Goal: Task Accomplishment & Management: Use online tool/utility

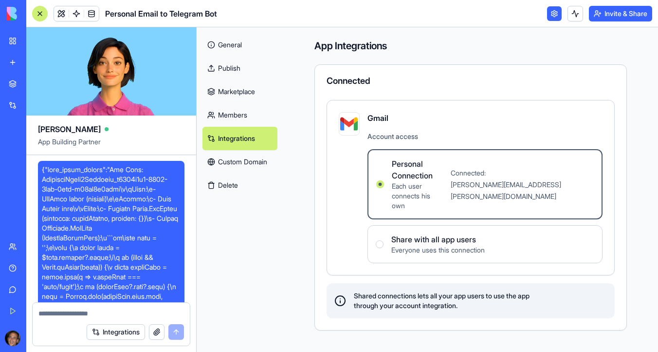
scroll to position [2272, 0]
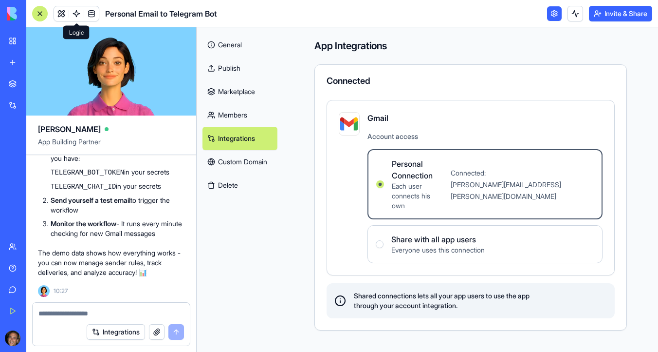
click at [78, 10] on link at bounding box center [76, 13] width 15 height 15
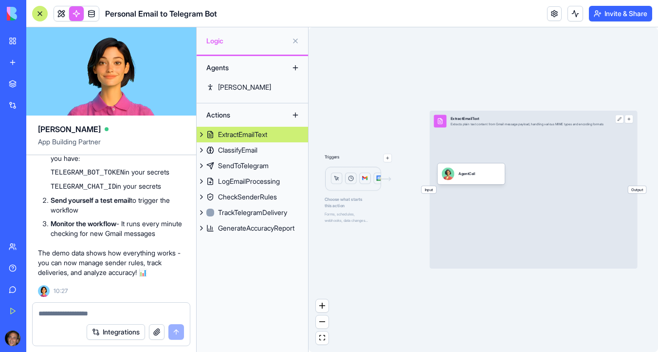
click at [240, 64] on div "Agents" at bounding box center [241, 68] width 78 height 16
click at [225, 84] on div "[PERSON_NAME]" at bounding box center [244, 87] width 53 height 10
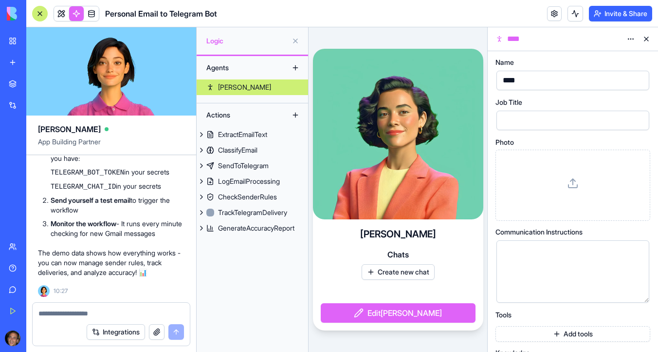
click at [296, 42] on button at bounding box center [296, 41] width 16 height 16
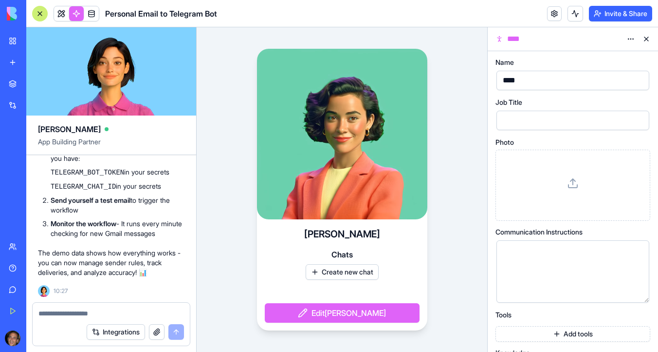
click at [343, 273] on button "Create new chat" at bounding box center [342, 272] width 73 height 16
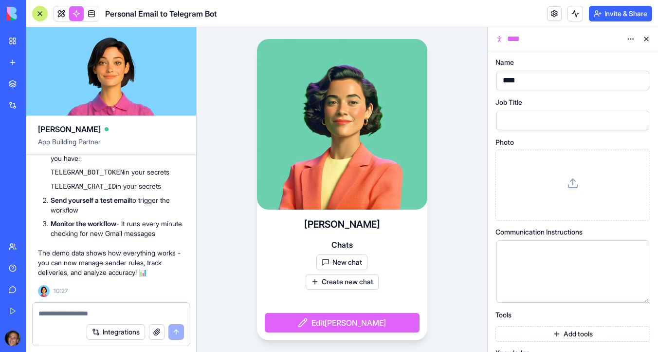
click at [338, 266] on button "New chat" at bounding box center [342, 262] width 51 height 16
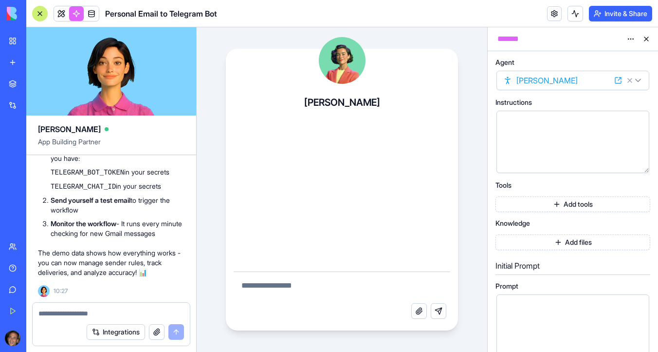
click at [311, 289] on textarea at bounding box center [342, 287] width 217 height 31
type textarea "**********"
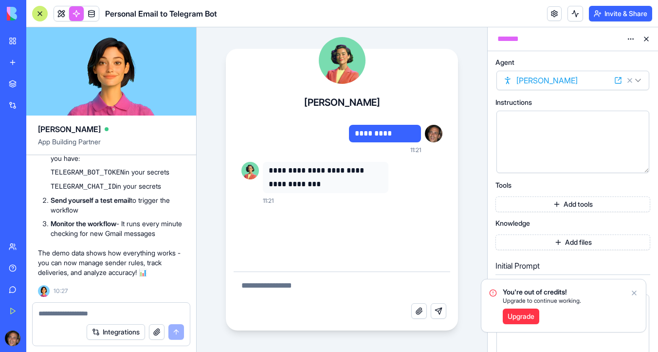
click at [635, 292] on icon "Notifications alt+T" at bounding box center [635, 293] width 8 height 8
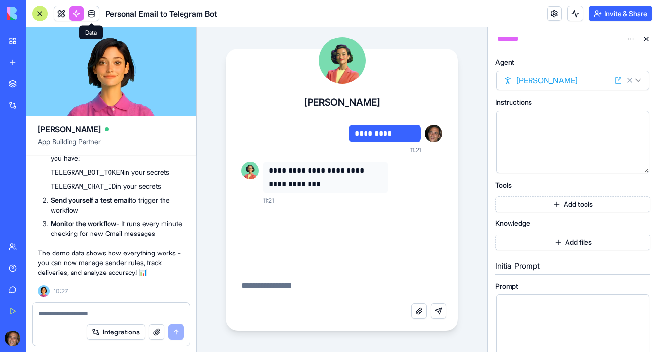
click at [91, 15] on link at bounding box center [91, 13] width 15 height 15
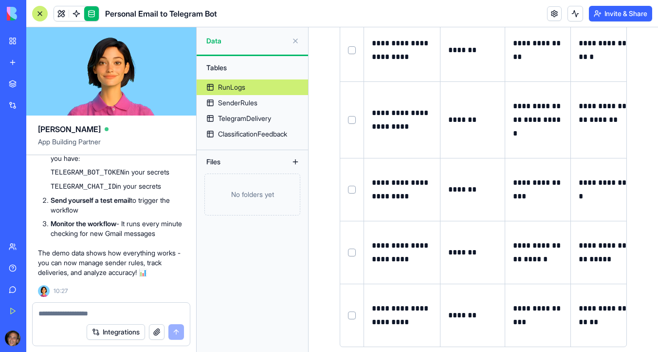
scroll to position [119, 0]
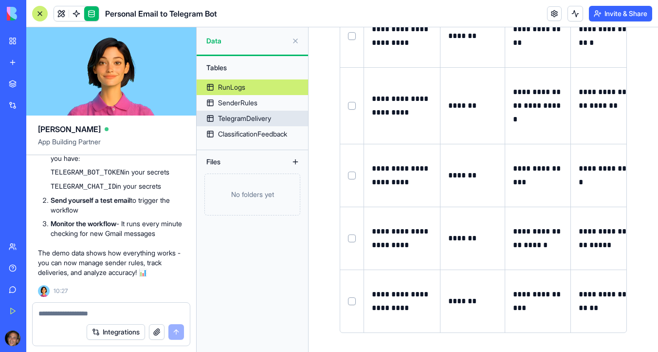
click at [246, 119] on div "TelegramDelivery" at bounding box center [244, 118] width 53 height 10
click at [220, 118] on div "TelegramDelivery" at bounding box center [244, 118] width 53 height 10
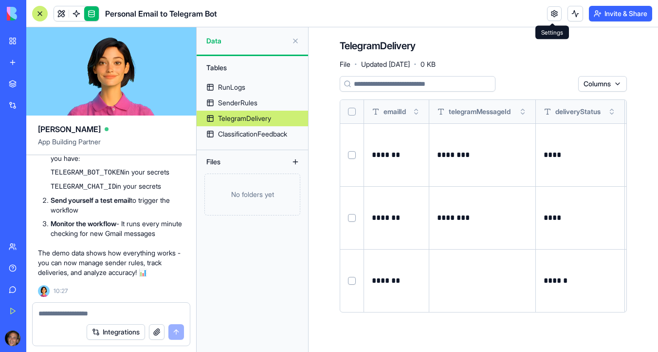
click at [553, 16] on link at bounding box center [554, 13] width 15 height 15
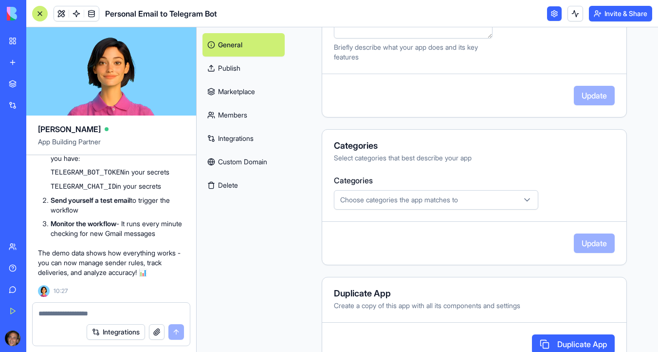
scroll to position [286, 0]
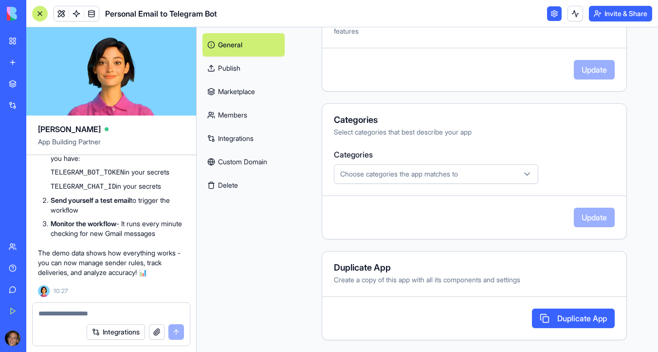
click at [243, 140] on link "Integrations" at bounding box center [244, 138] width 82 height 23
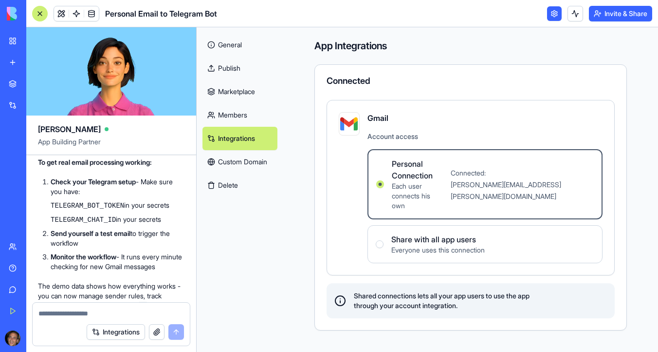
scroll to position [2146, 0]
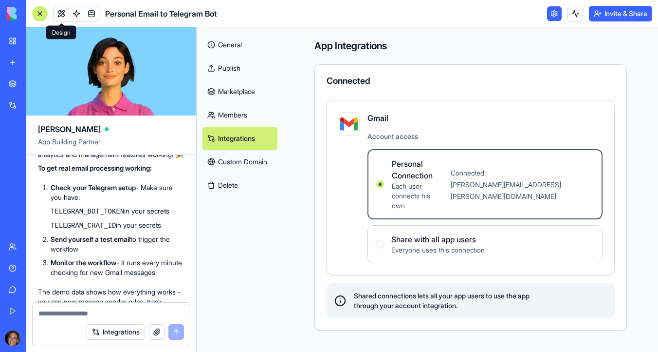
click at [64, 13] on link at bounding box center [61, 13] width 15 height 15
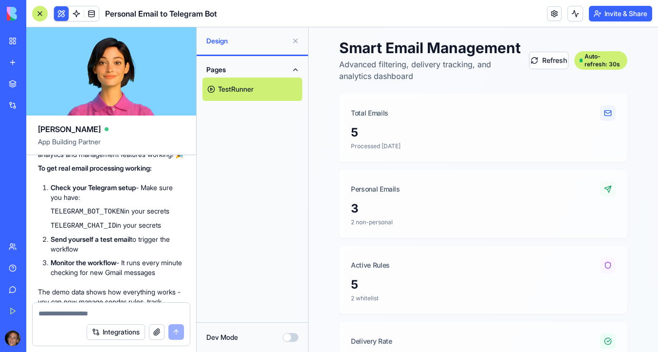
click at [212, 90] on link "TestRunner" at bounding box center [253, 88] width 100 height 23
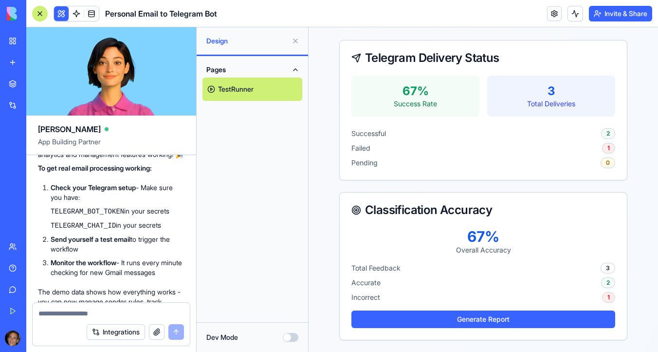
scroll to position [562, 0]
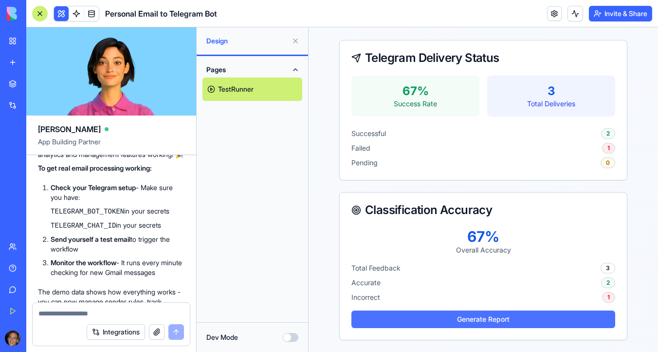
click at [444, 321] on button "Generate Report" at bounding box center [484, 319] width 264 height 18
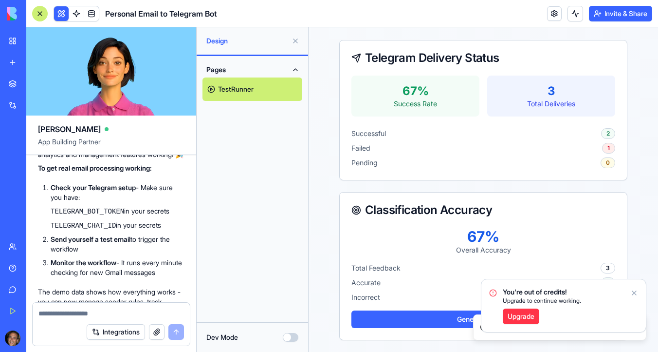
click at [634, 295] on icon "Notifications alt+T" at bounding box center [635, 293] width 8 height 8
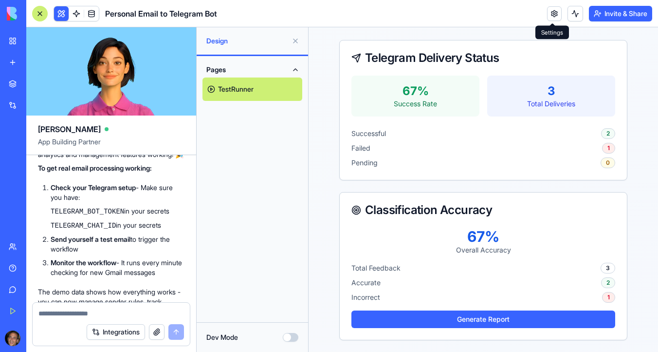
click at [556, 13] on link at bounding box center [554, 13] width 15 height 15
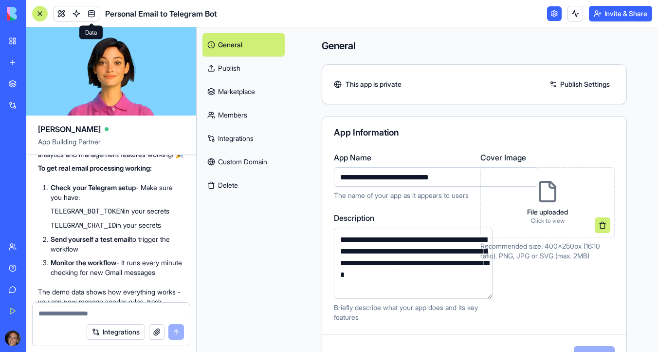
click at [93, 11] on link at bounding box center [91, 13] width 15 height 15
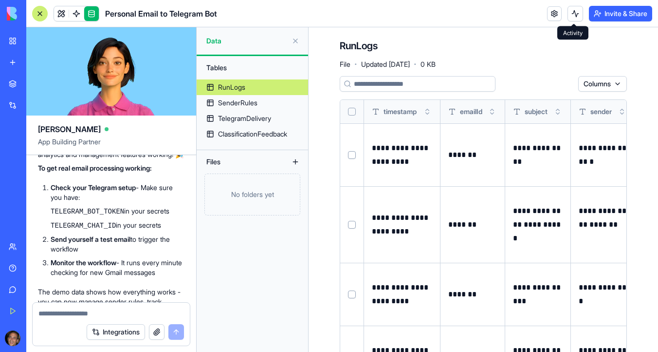
click at [575, 14] on button at bounding box center [576, 14] width 16 height 16
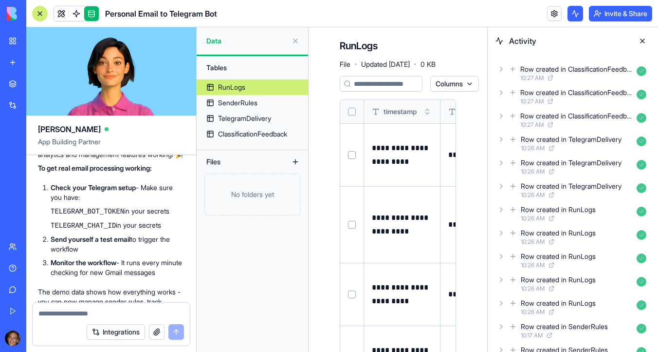
click at [642, 43] on button at bounding box center [643, 41] width 16 height 16
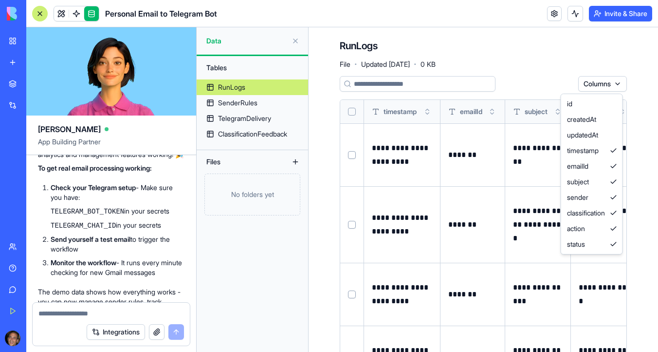
click at [618, 87] on html "BETA My Workspace New app Marketplace Integrations Recent Lovable to Blocks Con…" at bounding box center [329, 176] width 658 height 352
click at [131, 269] on html "BETA My Workspace New app Marketplace Integrations Recent Lovable to Blocks Con…" at bounding box center [329, 176] width 658 height 352
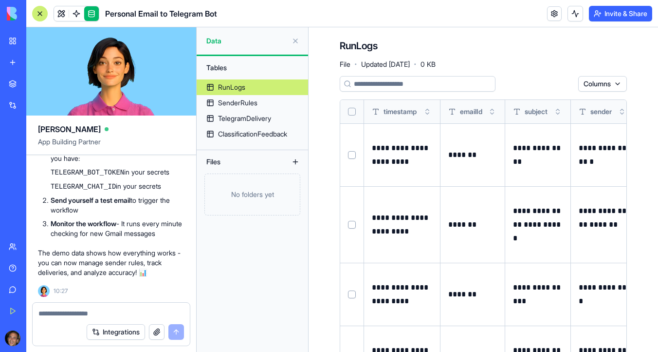
scroll to position [2242, 0]
drag, startPoint x: 141, startPoint y: 169, endPoint x: 52, endPoint y: 170, distance: 88.6
click at [52, 163] on p "Check your Telegram setup - Make sure you have:" at bounding box center [118, 153] width 134 height 19
copy strong "Check your Telegram setup"
click at [54, 309] on textarea at bounding box center [111, 313] width 146 height 10
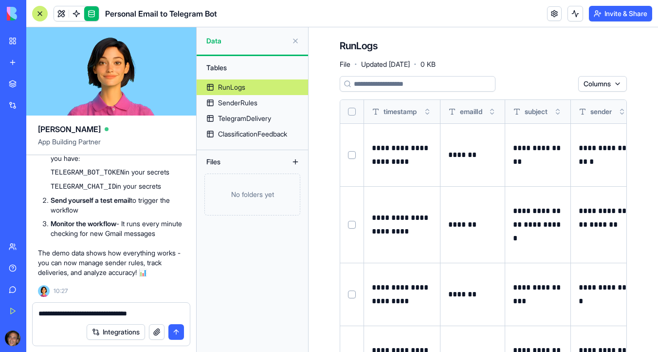
type textarea "**********"
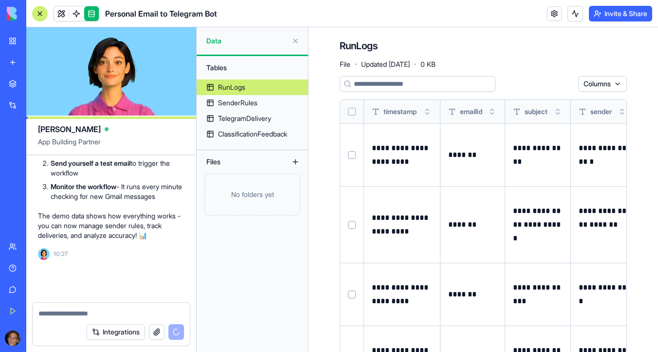
scroll to position [2310, 0]
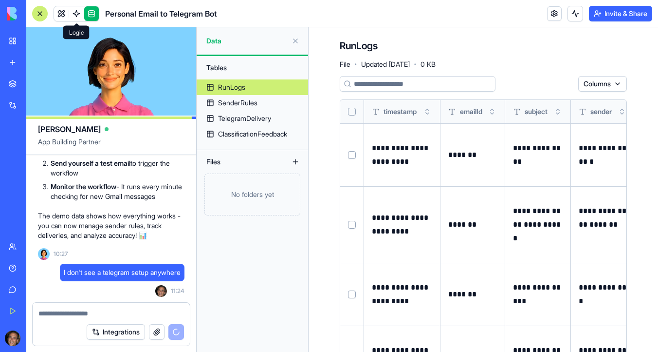
click at [75, 14] on link at bounding box center [76, 13] width 15 height 15
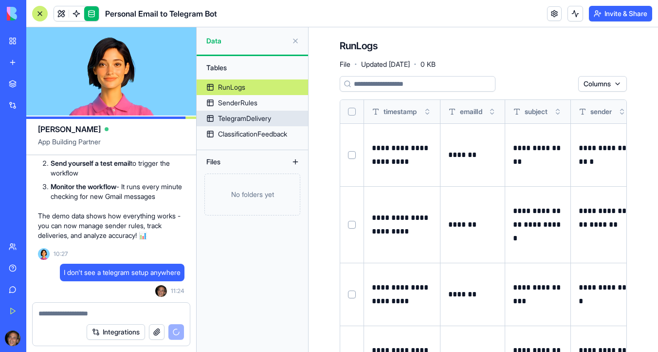
scroll to position [2380, 0]
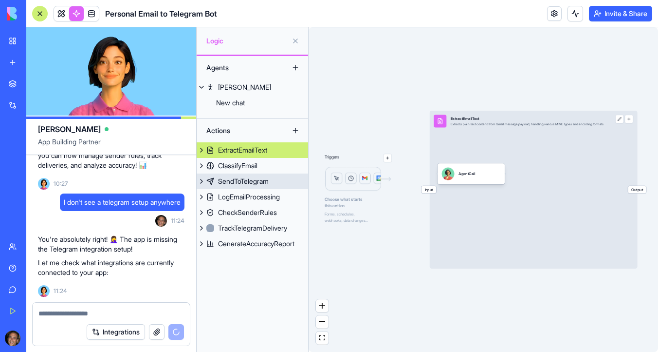
click at [249, 184] on div "SendToTelegram" at bounding box center [243, 181] width 51 height 10
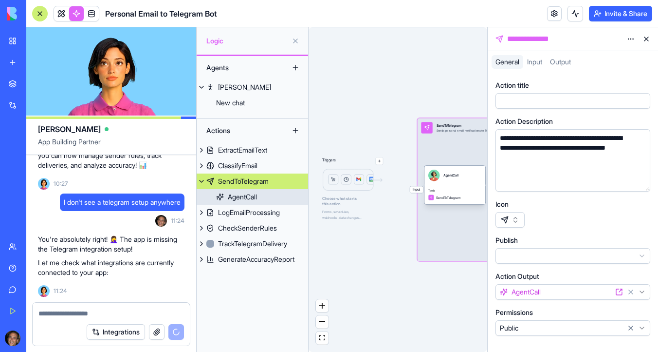
click at [256, 197] on div "AgentCall" at bounding box center [242, 197] width 29 height 10
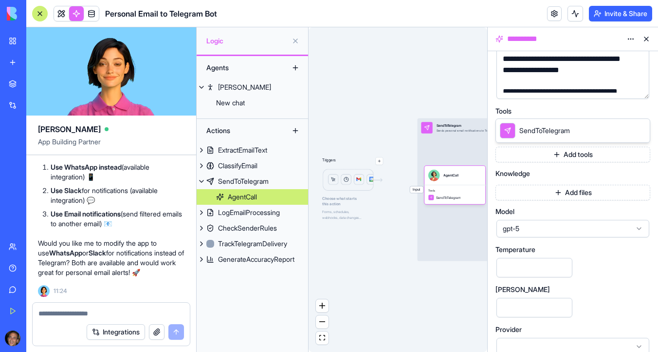
scroll to position [169, 0]
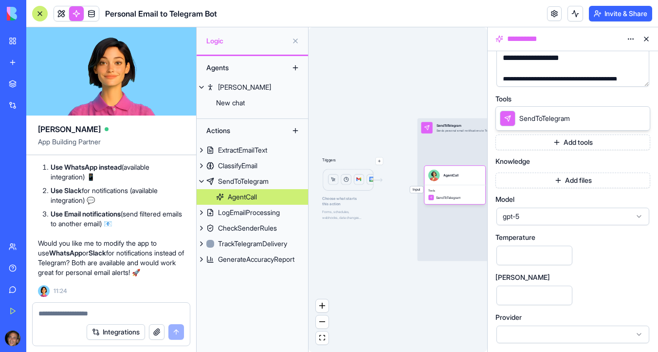
click at [569, 338] on div at bounding box center [573, 334] width 153 height 18
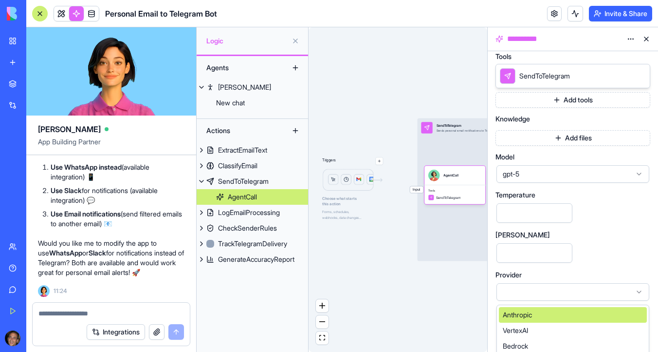
scroll to position [216, 0]
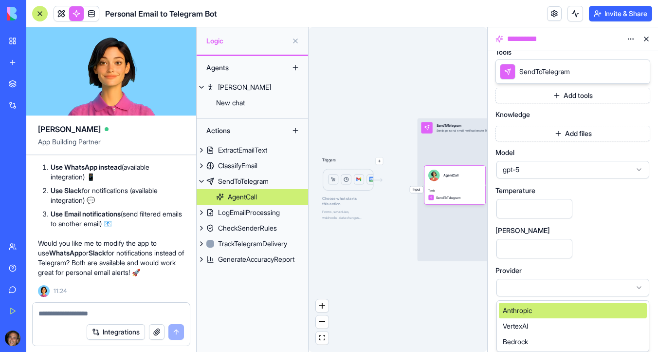
click at [578, 287] on div at bounding box center [573, 288] width 153 height 18
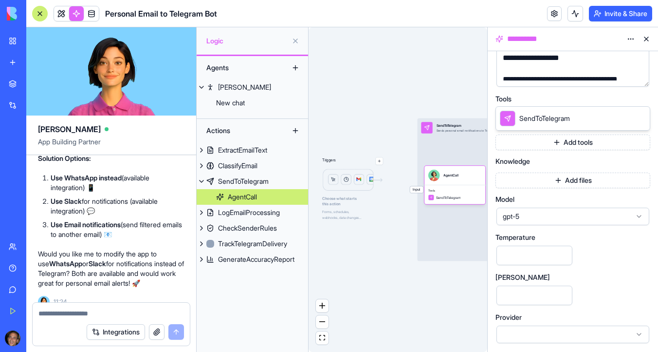
scroll to position [2695, 0]
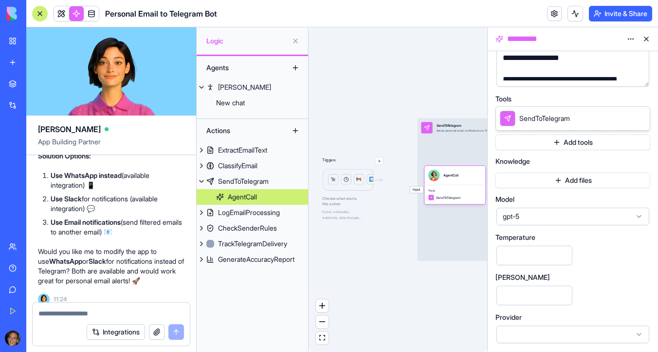
click at [98, 316] on textarea at bounding box center [111, 313] width 146 height 10
type textarea "**********"
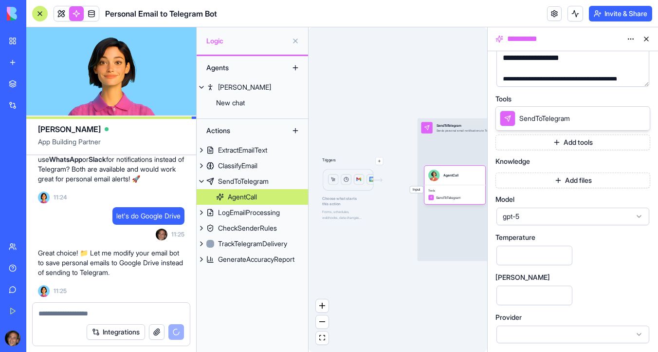
scroll to position [2964, 0]
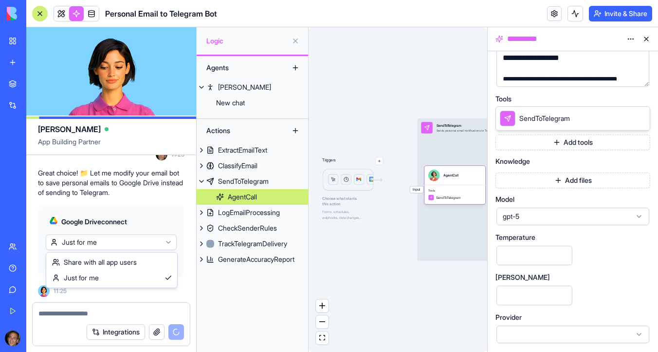
click at [129, 243] on html "BETA My Workspace New app Marketplace Integrations Recent Lovable to Blocks Con…" at bounding box center [329, 176] width 658 height 352
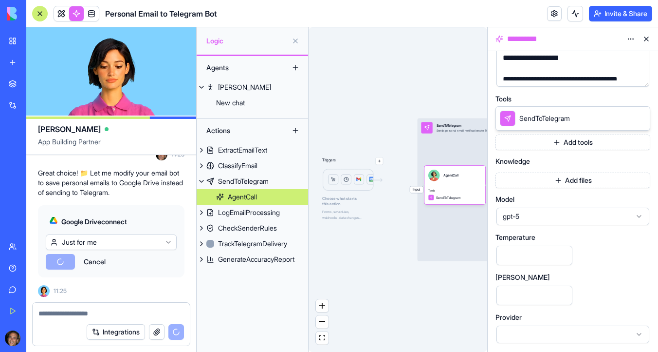
scroll to position [3223, 0]
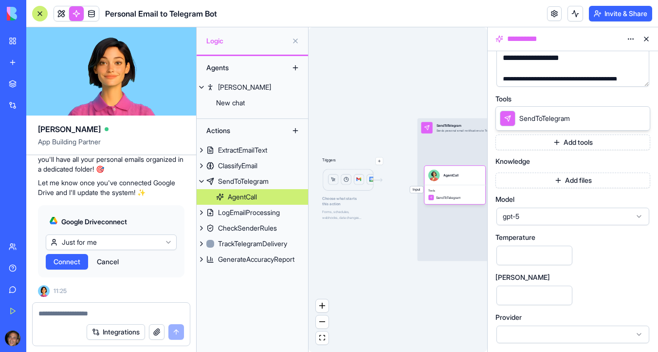
click at [77, 262] on span "Connect" at bounding box center [67, 262] width 27 height 10
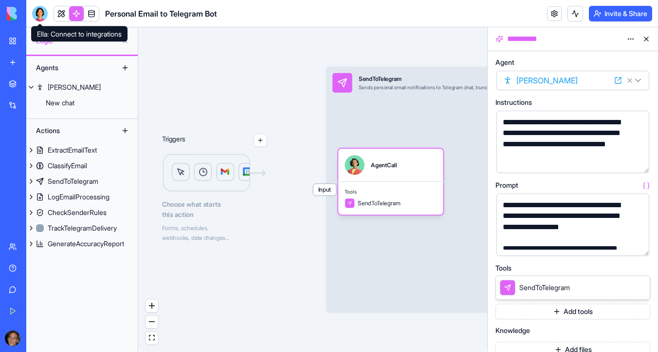
click at [36, 14] on div at bounding box center [40, 14] width 16 height 16
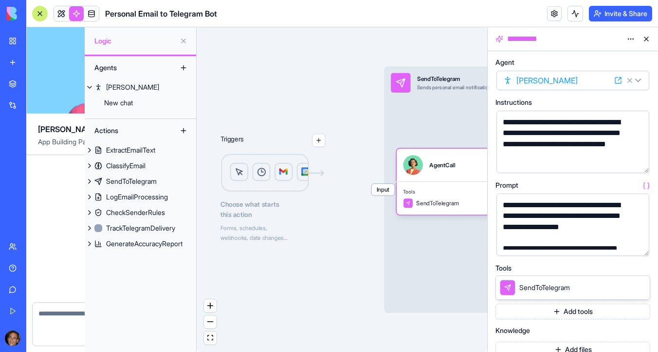
scroll to position [3223, 0]
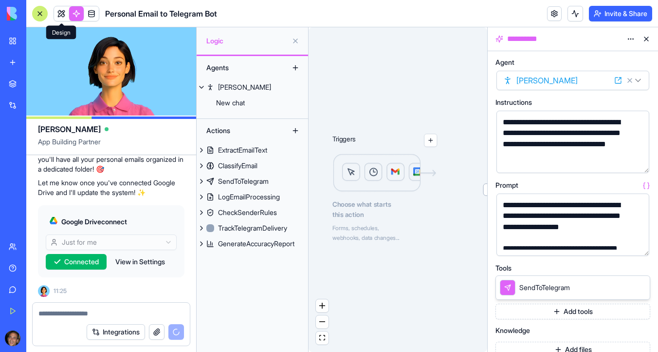
click at [62, 16] on link at bounding box center [61, 13] width 15 height 15
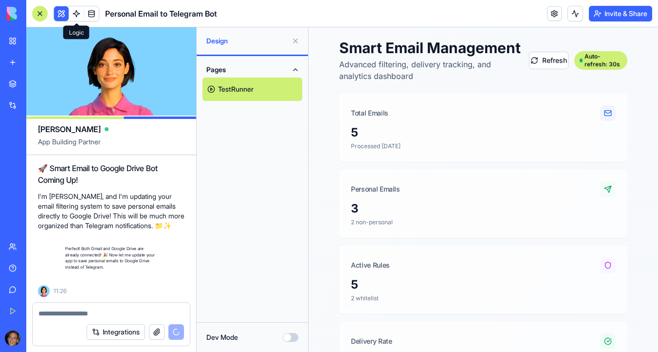
scroll to position [3363, 0]
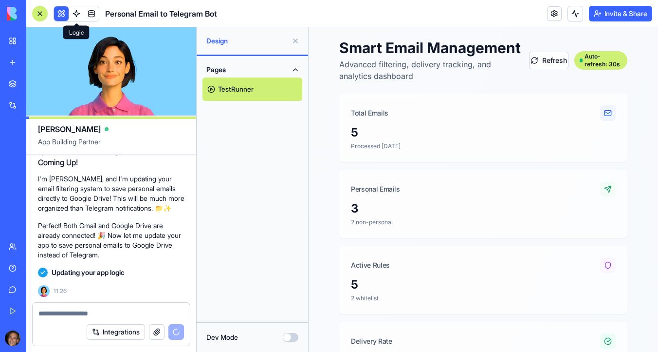
click at [80, 12] on span at bounding box center [76, 13] width 27 height 27
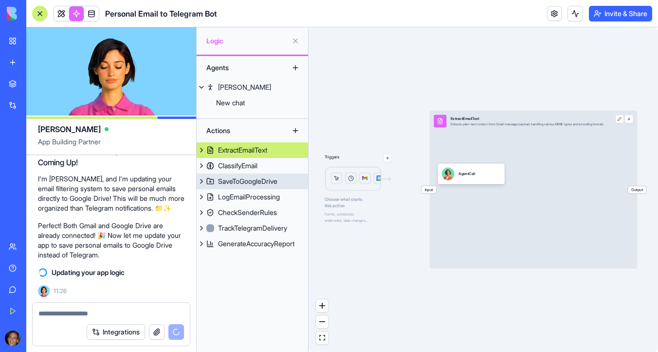
click at [275, 183] on div "SaveToGoogleDrive" at bounding box center [247, 181] width 59 height 10
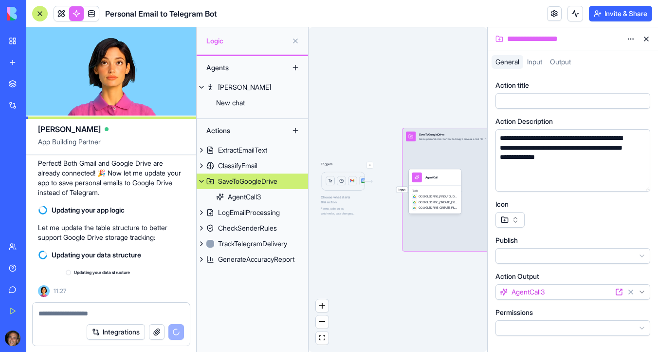
scroll to position [3426, 0]
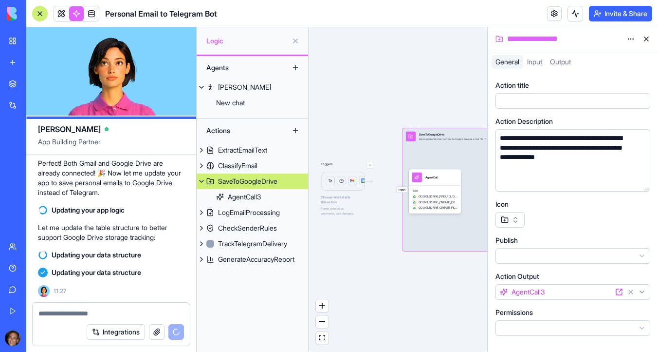
click at [537, 67] on div "Input" at bounding box center [535, 62] width 23 height 14
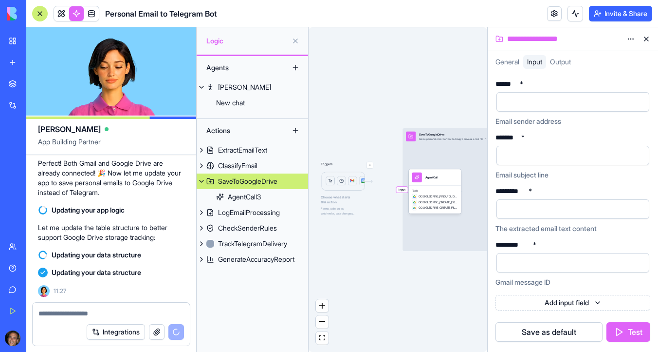
click at [563, 68] on div "Output" at bounding box center [560, 62] width 29 height 14
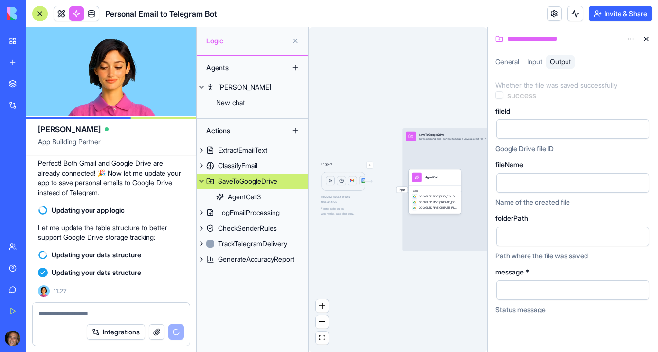
click at [513, 64] on span "General" at bounding box center [508, 61] width 24 height 8
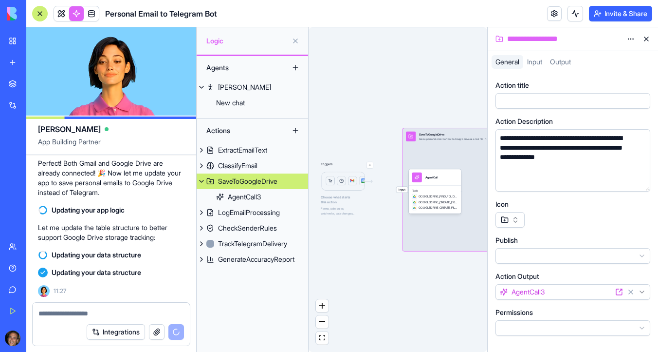
click at [539, 66] on div "Input" at bounding box center [535, 62] width 23 height 14
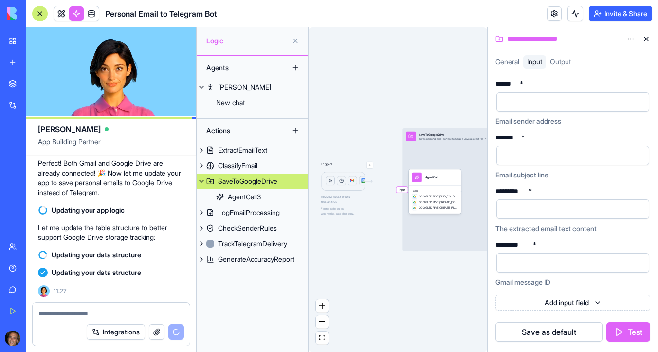
click at [547, 99] on div at bounding box center [565, 101] width 130 height 15
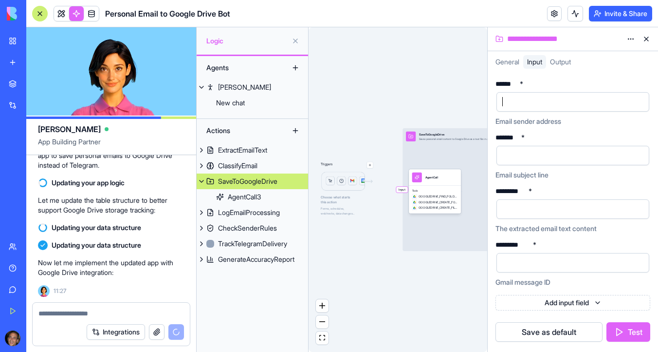
scroll to position [3506, 0]
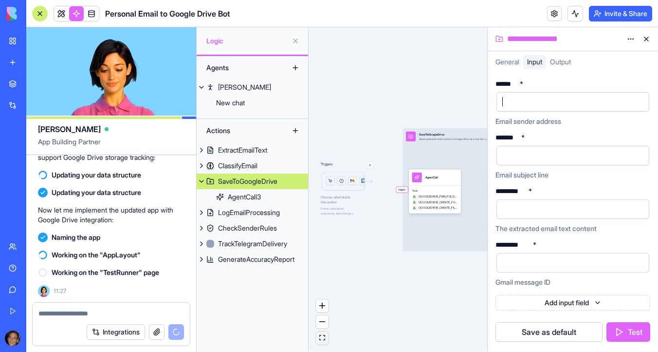
click at [323, 339] on icon "fit view" at bounding box center [322, 337] width 6 height 5
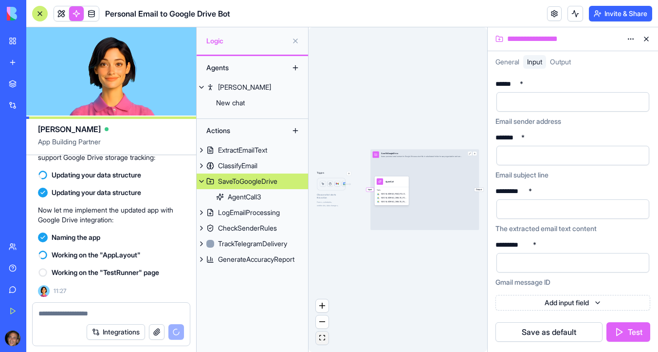
click at [323, 339] on icon "fit view" at bounding box center [322, 337] width 6 height 5
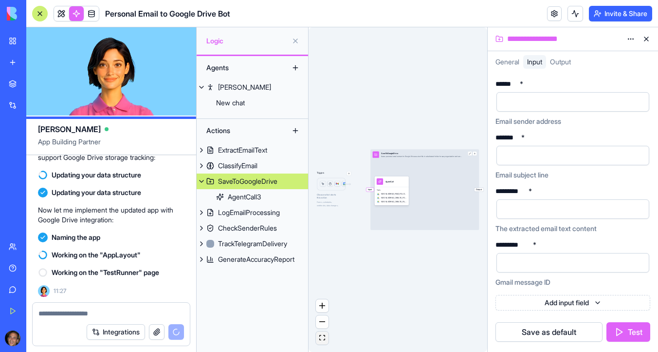
click at [323, 338] on icon "fit view" at bounding box center [322, 337] width 6 height 5
click at [295, 42] on button at bounding box center [296, 41] width 16 height 16
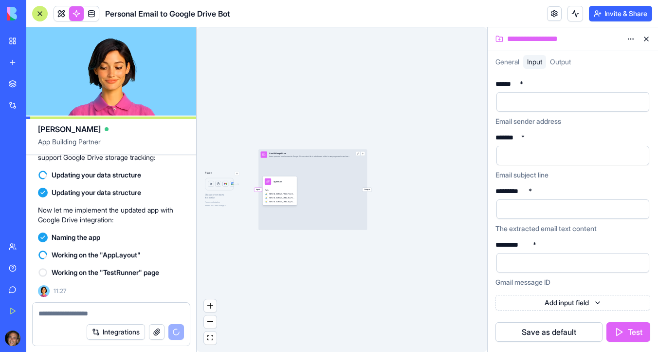
click at [40, 17] on div at bounding box center [40, 14] width 16 height 16
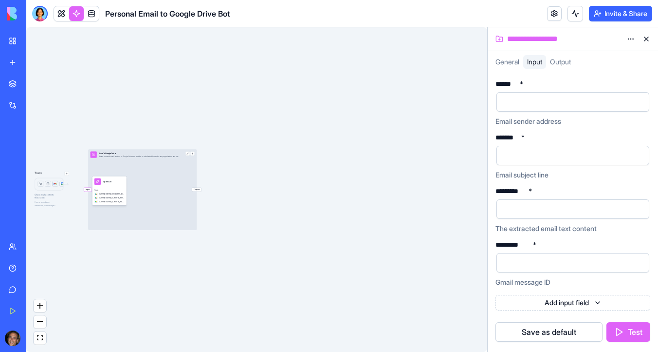
click at [647, 41] on button at bounding box center [647, 39] width 16 height 16
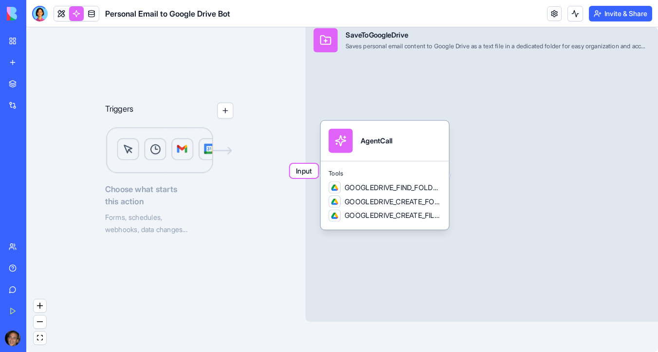
click at [165, 153] on img at bounding box center [169, 151] width 129 height 48
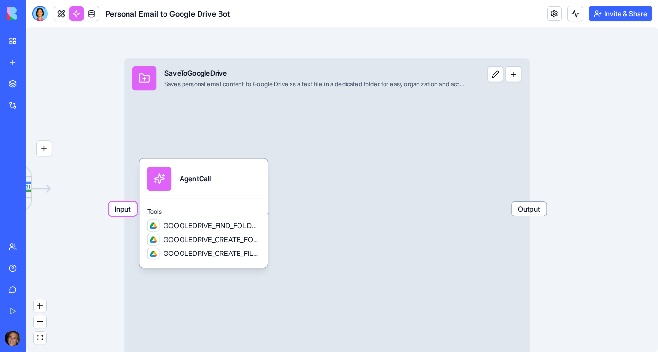
click at [498, 77] on button at bounding box center [496, 74] width 16 height 16
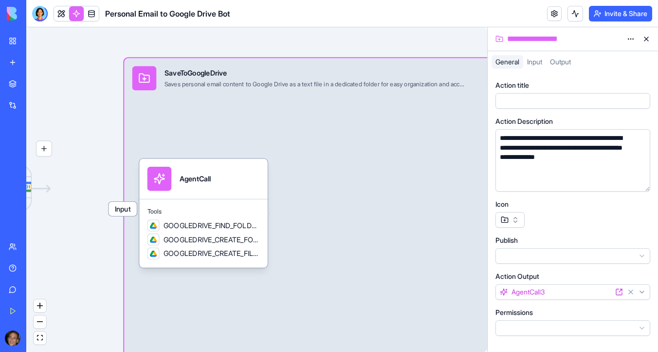
click at [454, 134] on div "Input SaveToGoogleDrive Saves personal email content to Google Drive as a text …" at bounding box center [327, 208] width 406 height 301
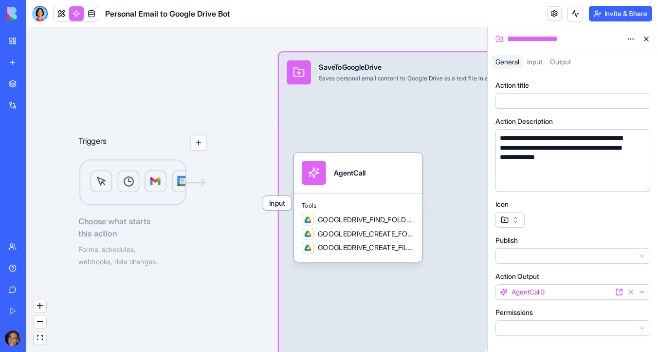
click at [120, 179] on img at bounding box center [142, 183] width 129 height 48
click at [137, 189] on img at bounding box center [142, 183] width 129 height 48
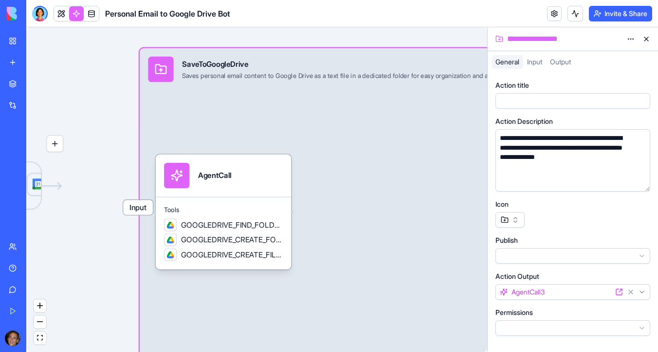
click at [145, 208] on span "Input" at bounding box center [138, 207] width 30 height 15
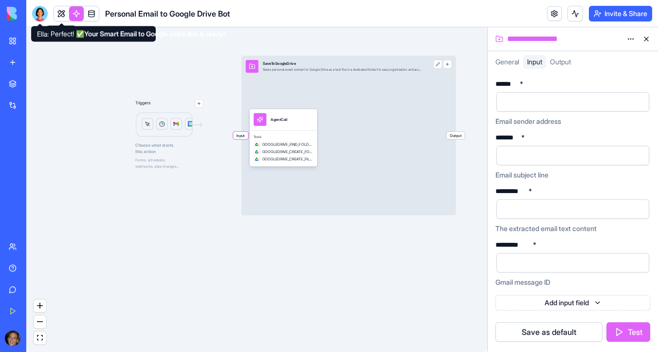
click at [42, 12] on div at bounding box center [40, 14] width 16 height 16
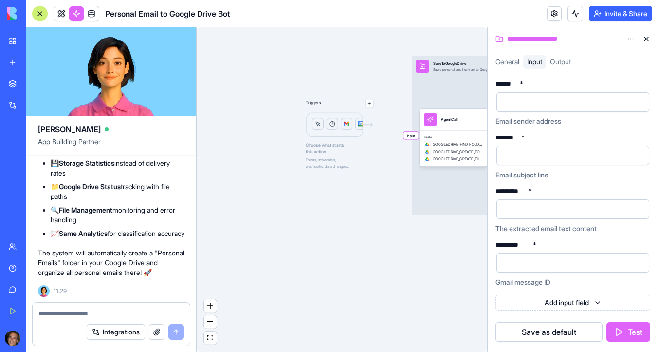
scroll to position [3889, 0]
drag, startPoint x: 81, startPoint y: 212, endPoint x: 50, endPoint y: 206, distance: 31.2
click at [51, 106] on li "Google Drive Storage - Saves personal emails as text files with format: Email_2…" at bounding box center [118, 86] width 134 height 40
copy code "Email_2024-01-15_14-30_john-doe.txt"
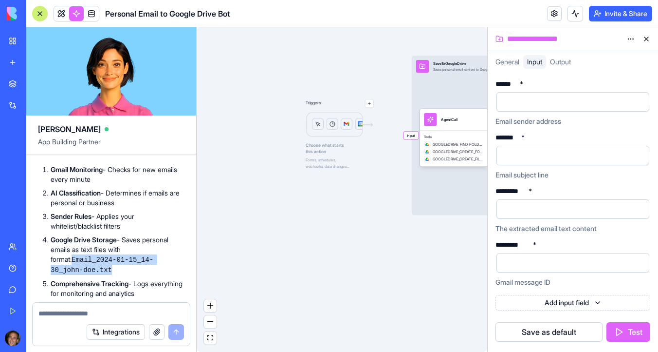
scroll to position [3718, 0]
click at [559, 22] on header "Personal Email to Google Drive Bot Invite & Share" at bounding box center [342, 13] width 632 height 27
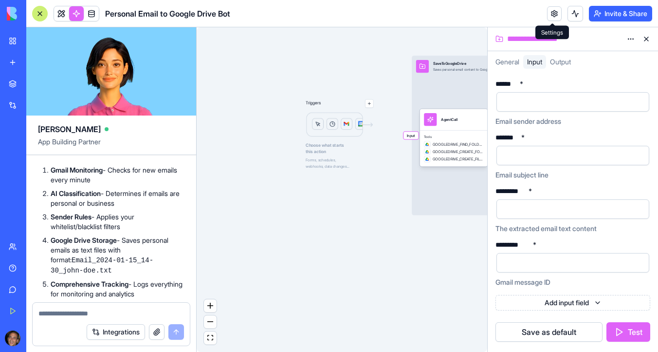
click at [552, 15] on link at bounding box center [554, 13] width 15 height 15
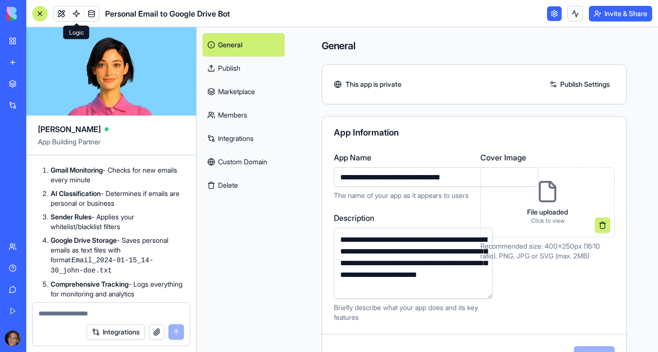
click at [242, 134] on link "Integrations" at bounding box center [244, 138] width 82 height 23
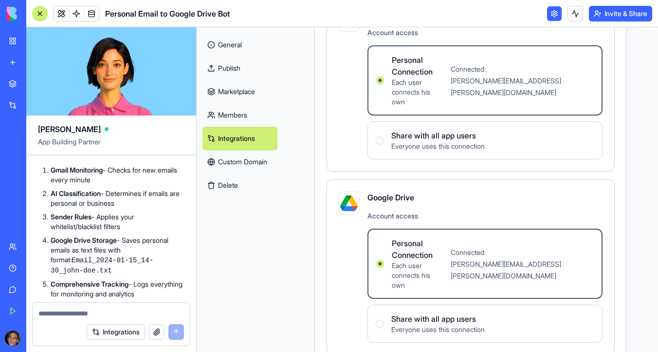
scroll to position [131, 0]
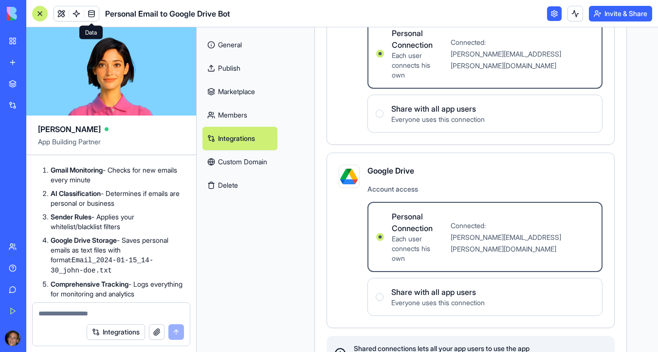
click at [78, 15] on span at bounding box center [91, 13] width 27 height 27
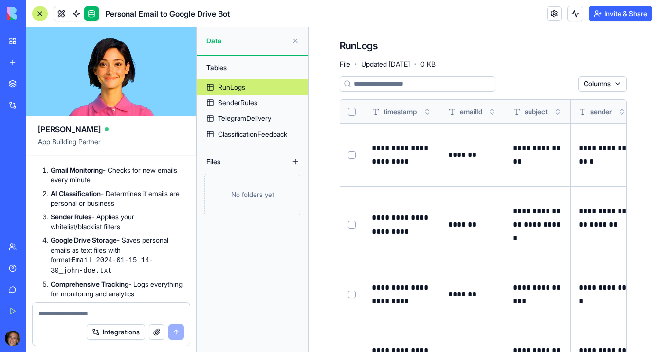
click at [272, 84] on link "RunLogs" at bounding box center [253, 87] width 112 height 16
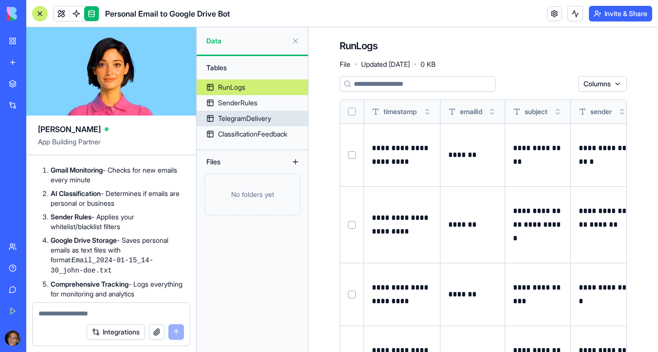
click at [277, 117] on link "TelegramDelivery" at bounding box center [253, 119] width 112 height 16
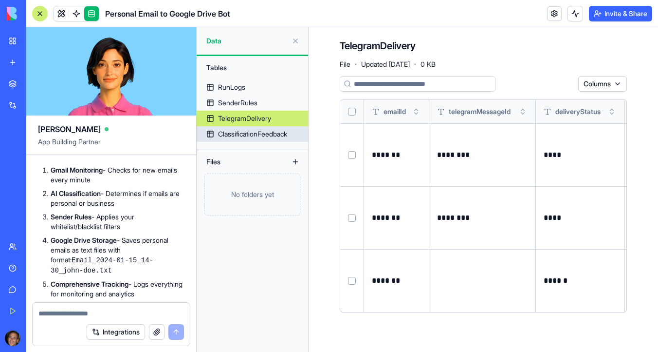
click at [221, 133] on div "ClassificationFeedback" at bounding box center [252, 134] width 69 height 10
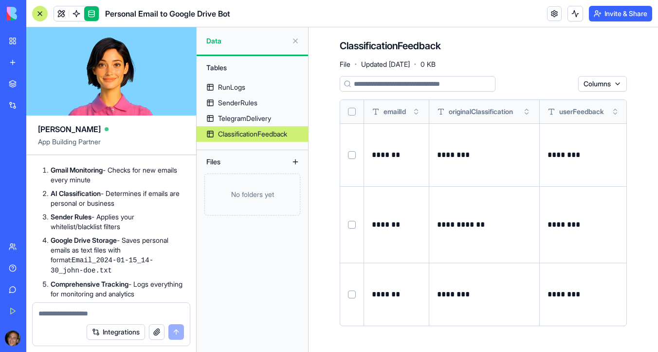
click at [107, 310] on textarea at bounding box center [111, 313] width 146 height 10
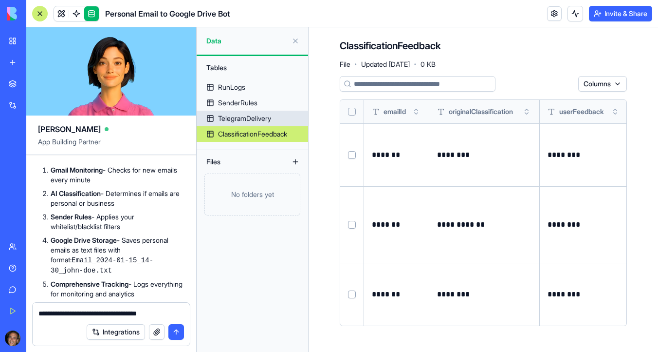
click at [271, 115] on div "TelegramDelivery" at bounding box center [244, 118] width 53 height 10
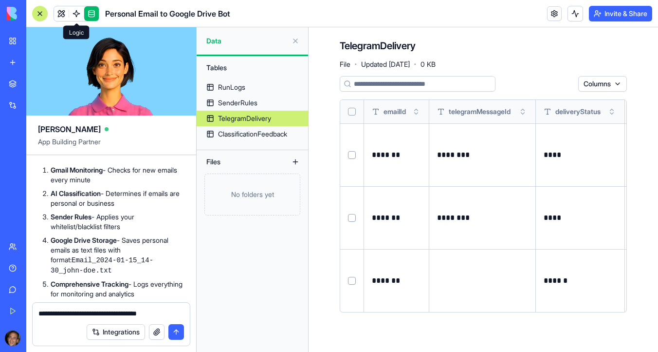
click at [79, 15] on link at bounding box center [76, 13] width 15 height 15
click at [166, 312] on textarea "**********" at bounding box center [111, 313] width 146 height 10
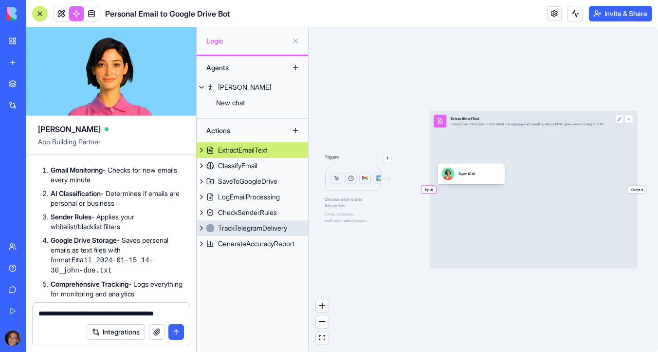
click at [245, 229] on div "TrackTelegramDelivery" at bounding box center [252, 228] width 69 height 10
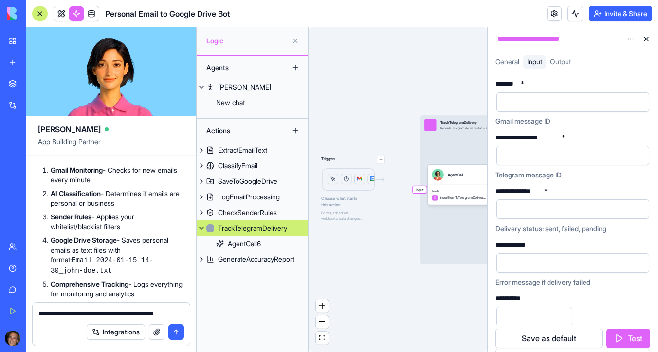
click at [178, 314] on textarea "**********" at bounding box center [111, 313] width 146 height 10
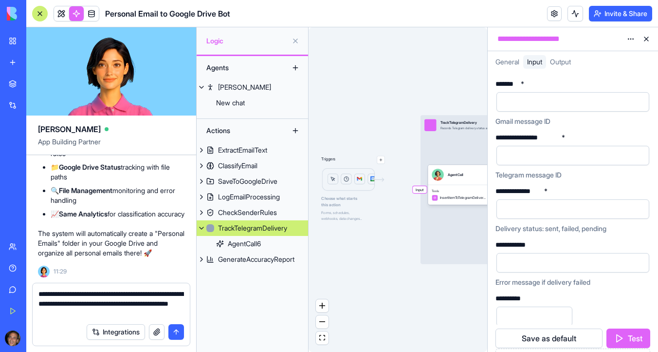
scroll to position [4032, 0]
drag, startPoint x: 91, startPoint y: 240, endPoint x: 42, endPoint y: 240, distance: 49.2
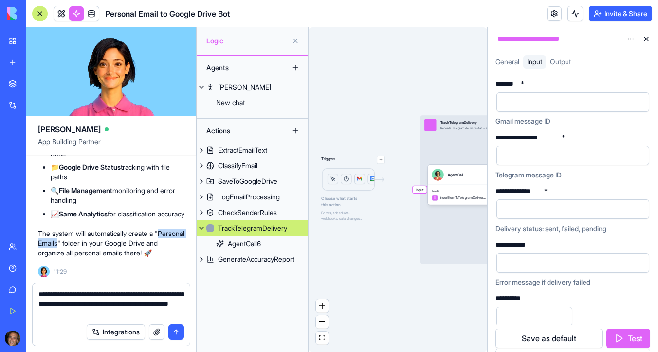
click at [42, 240] on p "The system will automatically create a "Personal Emails" folder in your Google …" at bounding box center [111, 242] width 147 height 29
copy p "Personal Emails"
click at [107, 313] on textarea "**********" at bounding box center [111, 303] width 146 height 29
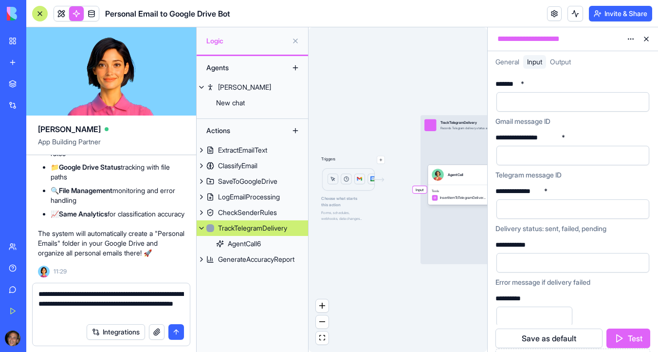
paste textarea "**********"
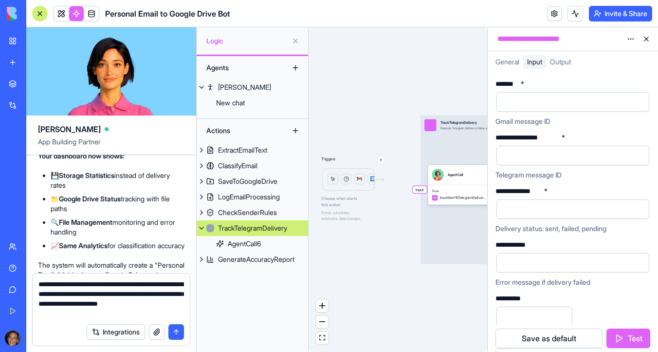
scroll to position [3879, 0]
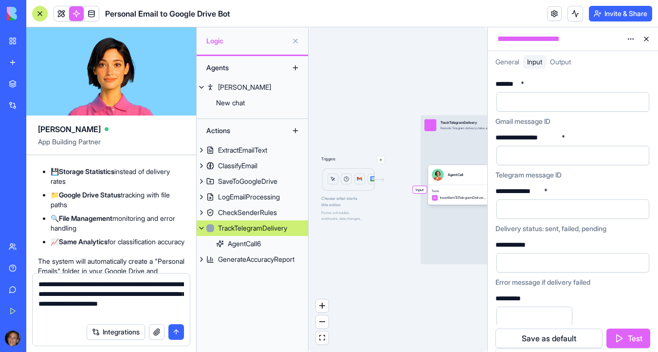
drag, startPoint x: 88, startPoint y: 223, endPoint x: 49, endPoint y: 217, distance: 39.5
click at [49, 137] on ol "Gmail Monitoring - Checks for new emails every minute AI Classification - Deter…" at bounding box center [111, 70] width 147 height 133
drag, startPoint x: 139, startPoint y: 214, endPoint x: 49, endPoint y: 214, distance: 89.6
click at [49, 137] on ol "Gmail Monitoring - Checks for new emails every minute AI Classification - Deter…" at bounding box center [111, 70] width 147 height 133
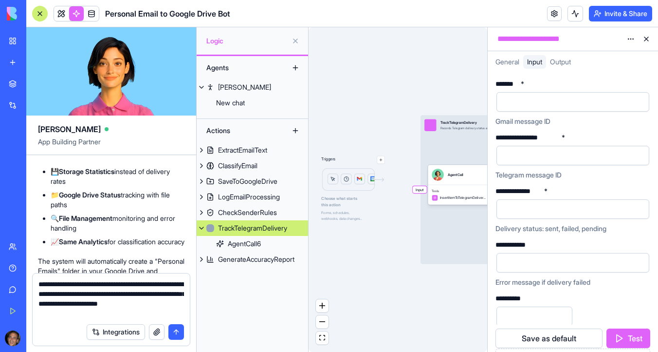
copy code "Email_2024-01-15_14-30"
click at [60, 315] on textarea "**********" at bounding box center [111, 298] width 146 height 39
paste textarea "**********"
type textarea "**********"
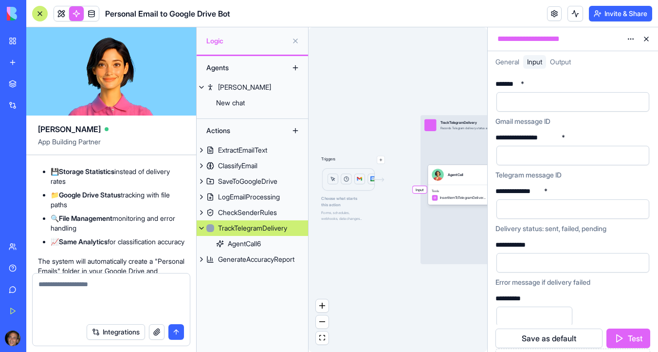
scroll to position [4079, 0]
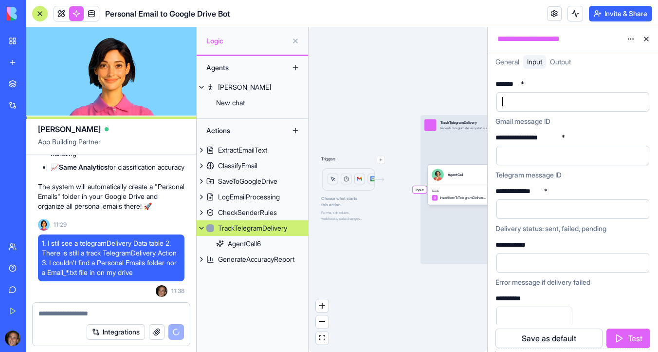
click at [507, 102] on div at bounding box center [565, 101] width 130 height 15
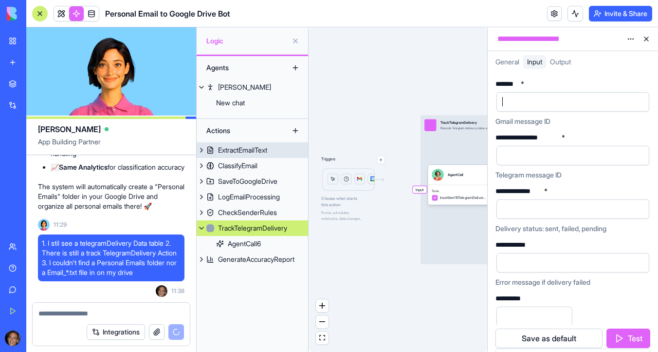
click at [267, 151] on div "ExtractEmailText" at bounding box center [242, 150] width 49 height 10
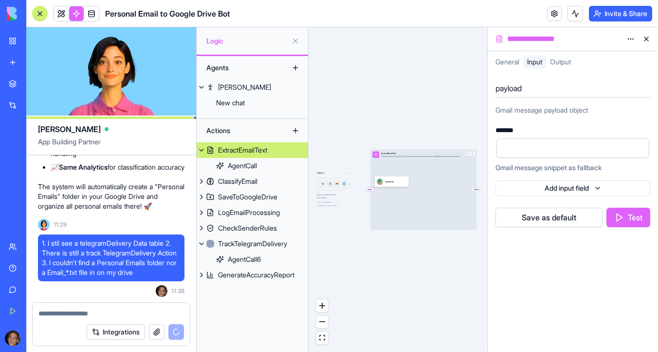
click at [559, 105] on div "payload Gmail message payload object" at bounding box center [573, 99] width 155 height 38
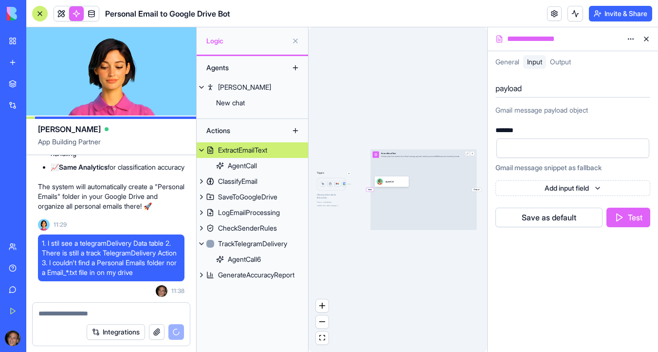
click at [556, 113] on div "Gmail message payload object" at bounding box center [573, 110] width 155 height 10
click at [536, 151] on div at bounding box center [565, 148] width 130 height 15
click at [633, 219] on button "Test" at bounding box center [629, 216] width 44 height 19
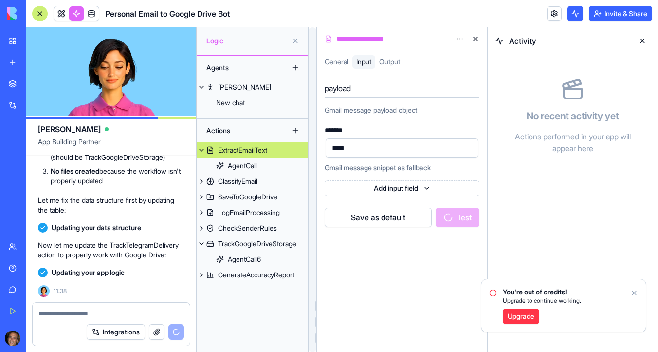
scroll to position [4357, 0]
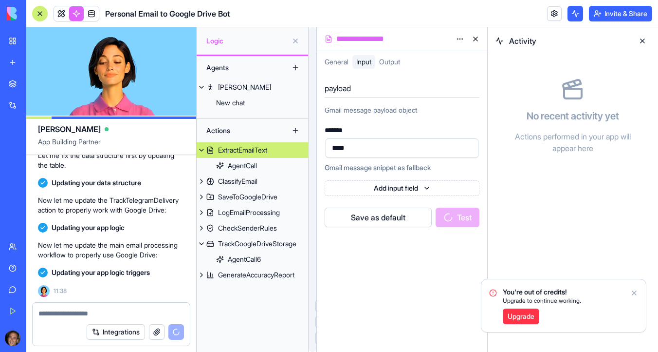
click at [633, 295] on icon "Notifications alt+T" at bounding box center [635, 293] width 8 height 8
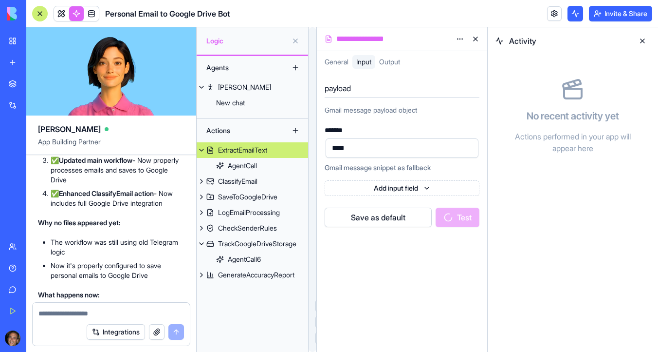
scroll to position [4451, 0]
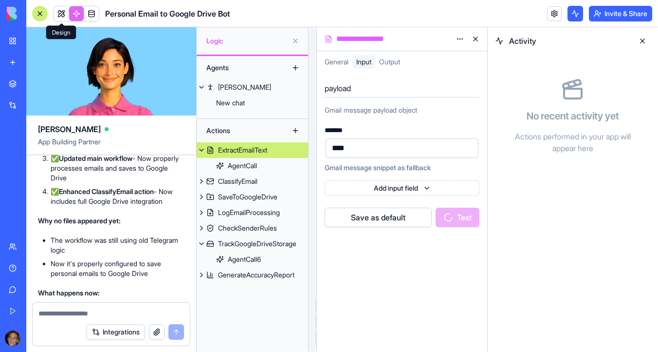
click at [60, 14] on span at bounding box center [61, 13] width 27 height 27
click at [60, 13] on span at bounding box center [61, 13] width 27 height 27
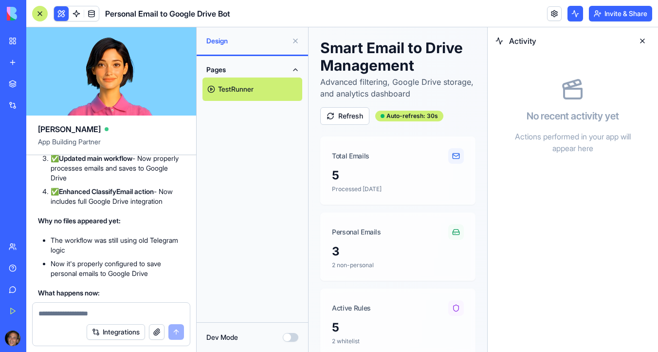
click at [75, 14] on link at bounding box center [76, 13] width 15 height 15
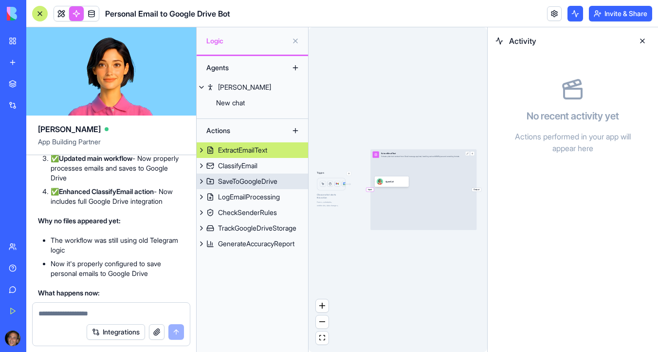
click at [258, 180] on div "SaveToGoogleDrive" at bounding box center [247, 181] width 59 height 10
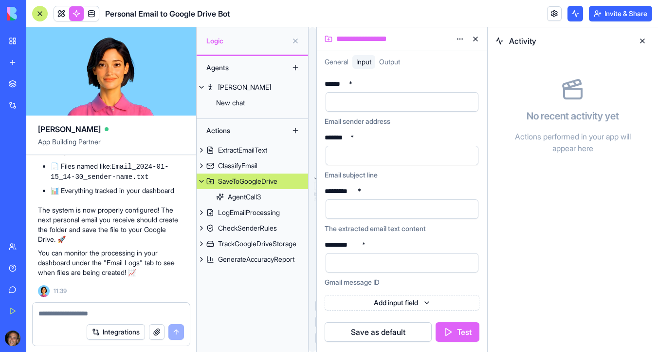
scroll to position [4818, 0]
click at [61, 10] on link at bounding box center [61, 13] width 15 height 15
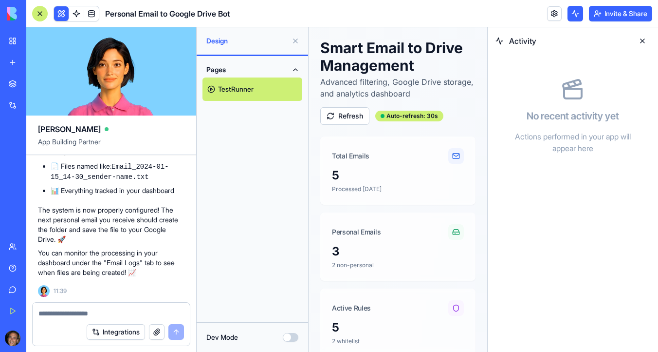
click at [643, 42] on button at bounding box center [643, 41] width 16 height 16
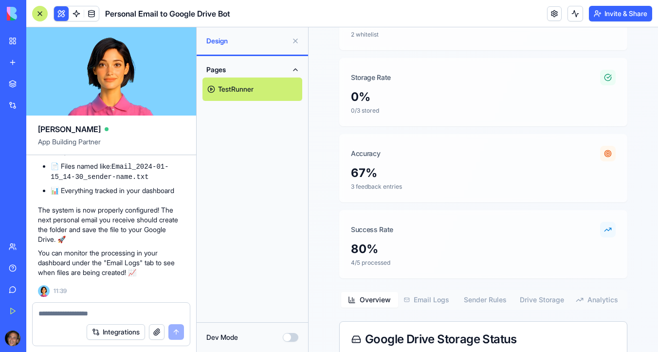
scroll to position [258, 0]
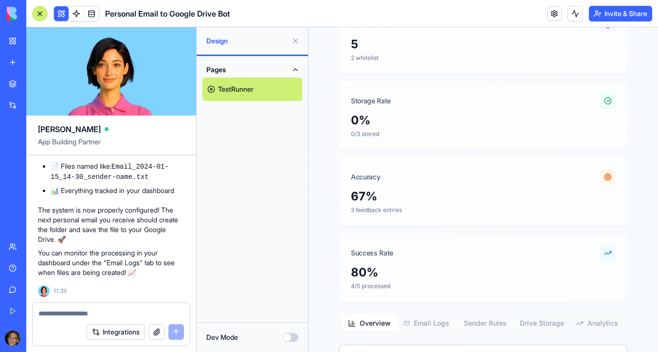
click at [297, 72] on button "Pages" at bounding box center [253, 70] width 100 height 16
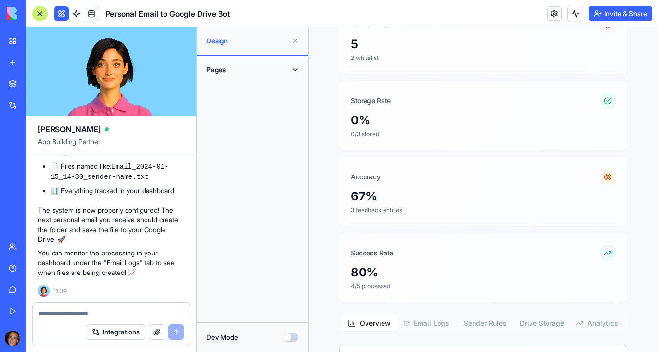
click at [297, 72] on button "Pages" at bounding box center [253, 70] width 100 height 16
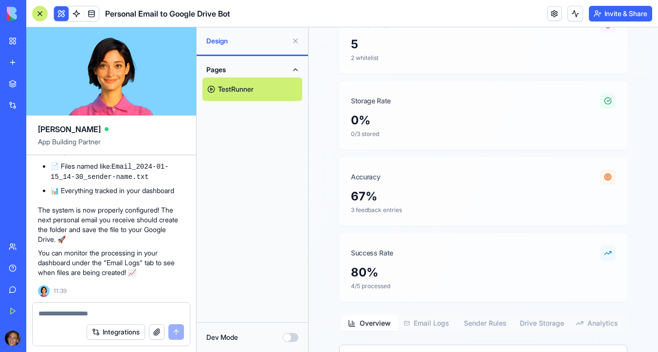
click at [273, 89] on link "TestRunner" at bounding box center [253, 88] width 100 height 23
click at [74, 14] on link at bounding box center [76, 13] width 15 height 15
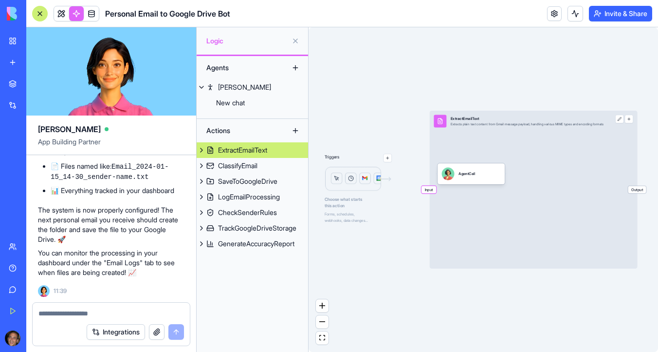
click at [252, 153] on div "ExtractEmailText" at bounding box center [242, 150] width 49 height 10
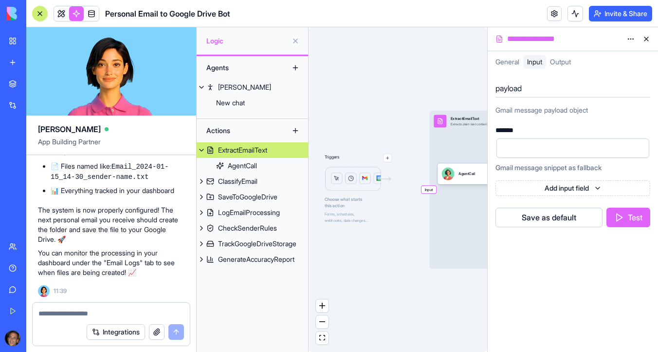
click at [634, 217] on button "Test" at bounding box center [629, 216] width 44 height 19
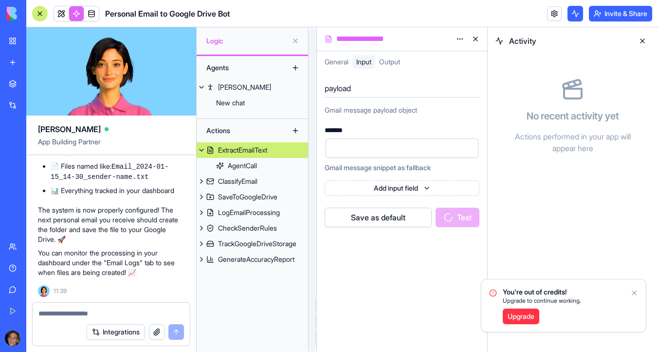
click at [414, 188] on html "BETA My Workspace New app Marketplace Integrations Recent Lovable to Blocks Con…" at bounding box center [329, 176] width 658 height 352
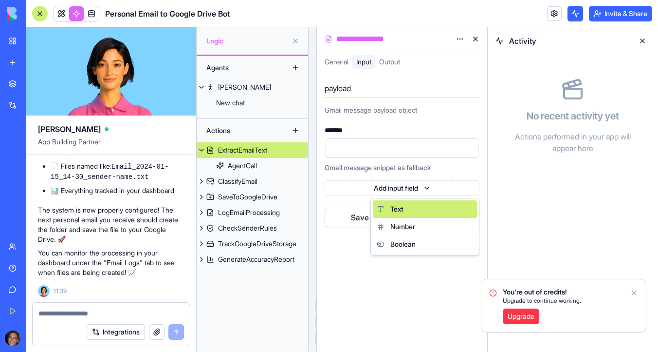
click at [414, 205] on div "Text" at bounding box center [425, 209] width 104 height 18
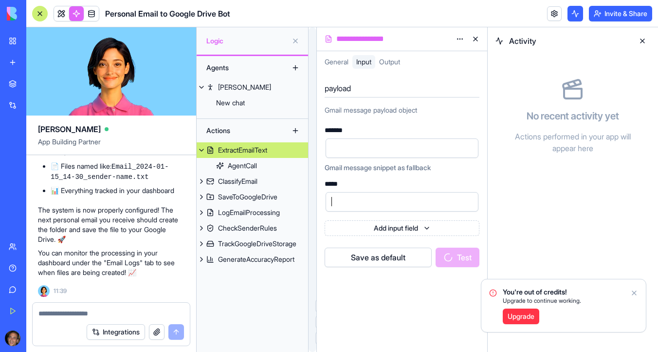
click at [403, 196] on div at bounding box center [394, 201] width 130 height 15
click at [635, 293] on icon "Notifications alt+T" at bounding box center [635, 293] width 4 height 4
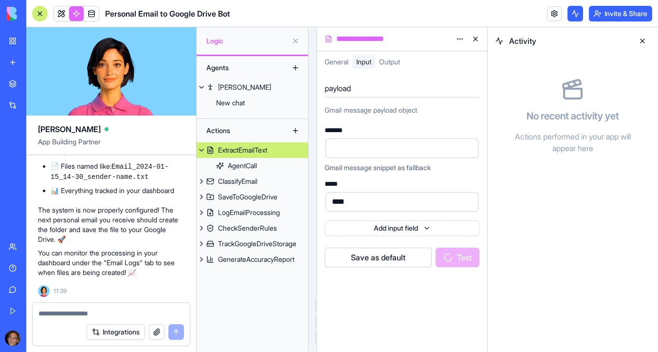
click at [644, 42] on button at bounding box center [643, 41] width 16 height 16
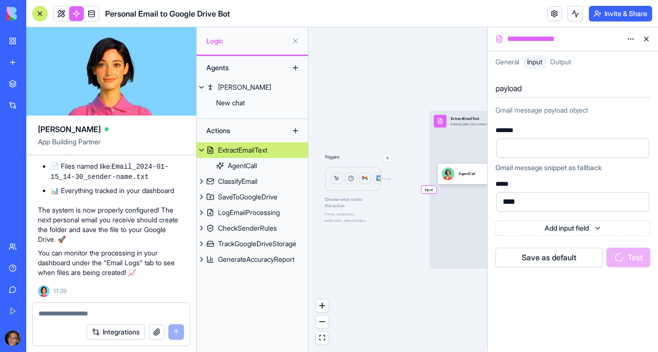
click at [11, 19] on img at bounding box center [37, 14] width 60 height 14
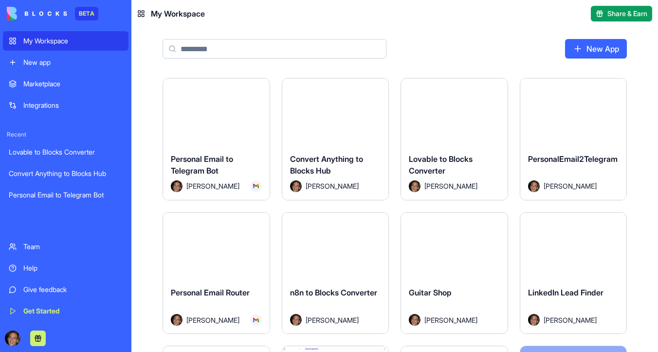
click at [592, 50] on link "New App" at bounding box center [596, 48] width 62 height 19
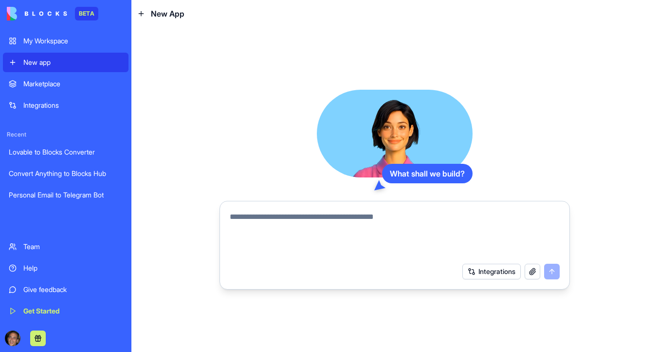
click at [305, 221] on textarea at bounding box center [395, 234] width 330 height 47
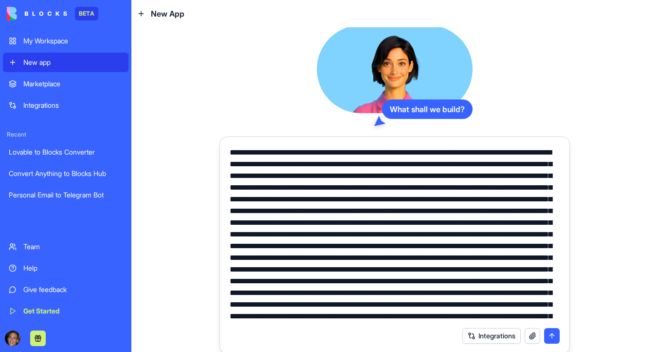
scroll to position [396, 0]
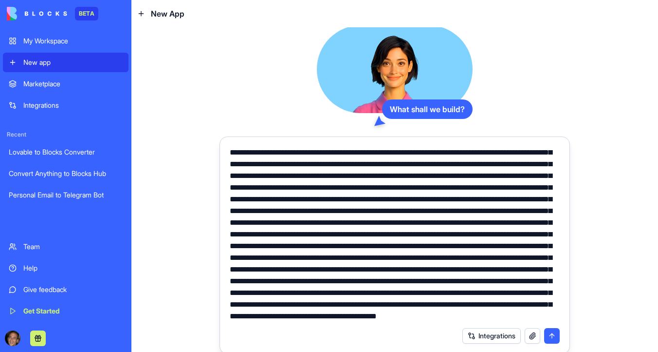
type textarea "**********"
click at [556, 336] on button "submit" at bounding box center [553, 336] width 16 height 16
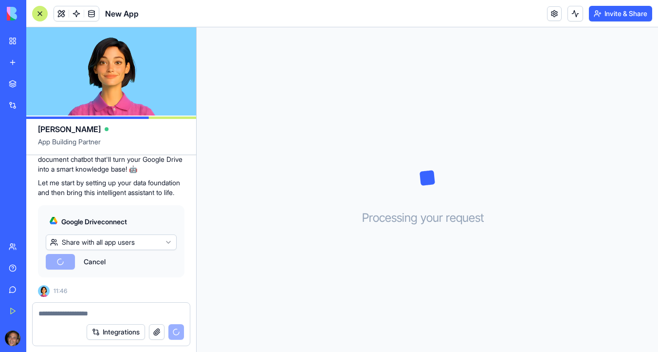
scroll to position [1247, 0]
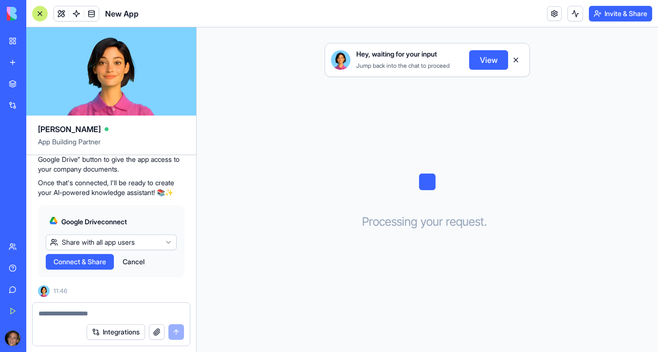
click at [91, 263] on span "Connect & Share" at bounding box center [80, 262] width 53 height 10
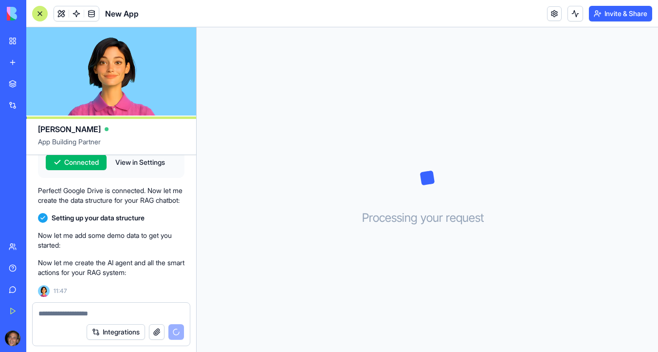
scroll to position [1374, 0]
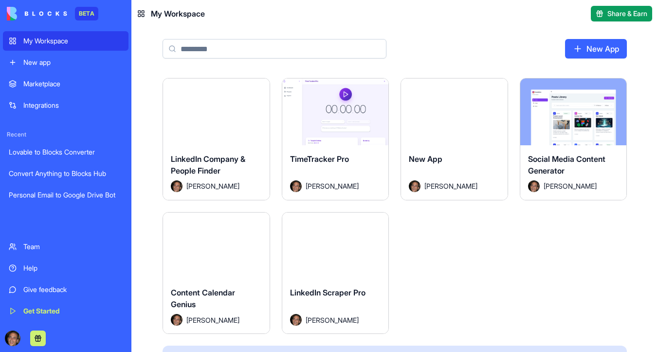
scroll to position [272, 0]
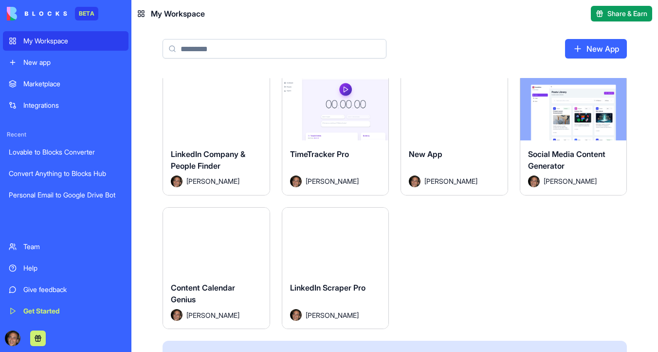
click at [466, 107] on button "Launch" at bounding box center [454, 106] width 73 height 19
